Goal: Information Seeking & Learning: Learn about a topic

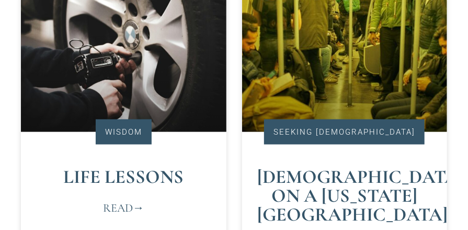
scroll to position [459, 0]
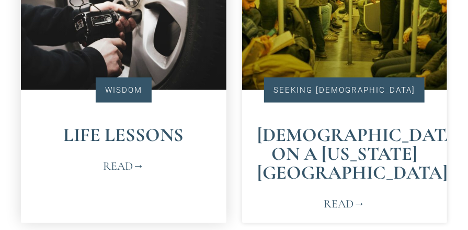
click at [111, 170] on link "Read" at bounding box center [123, 165] width 41 height 17
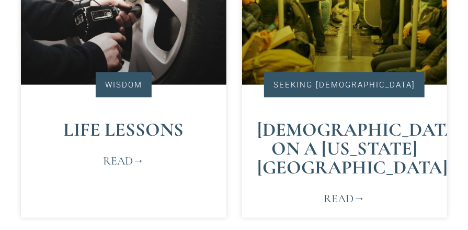
scroll to position [479, 0]
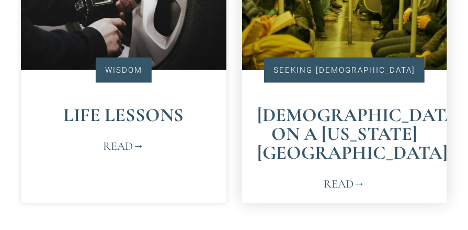
click at [341, 175] on link "Read" at bounding box center [344, 183] width 41 height 17
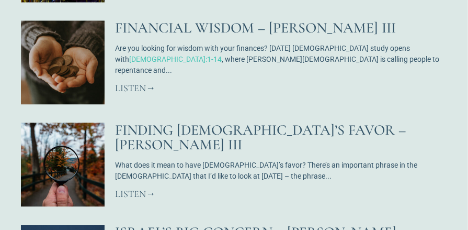
scroll to position [860, 0]
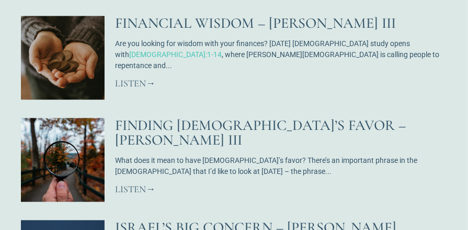
click at [133, 77] on link "Listen" at bounding box center [135, 83] width 40 height 12
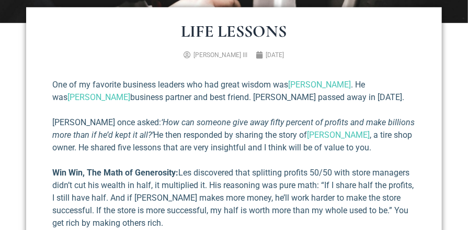
scroll to position [288, 0]
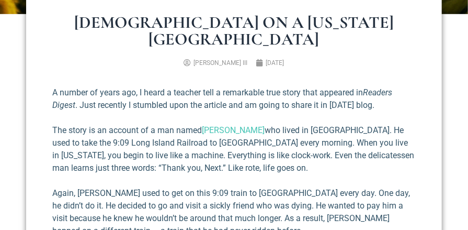
scroll to position [306, 0]
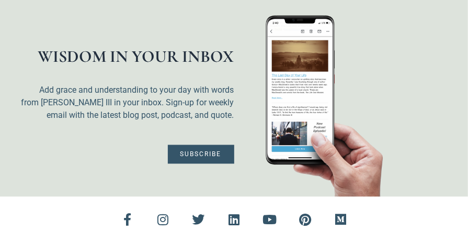
scroll to position [721, 0]
